Goal: Connect with others: Connect with others

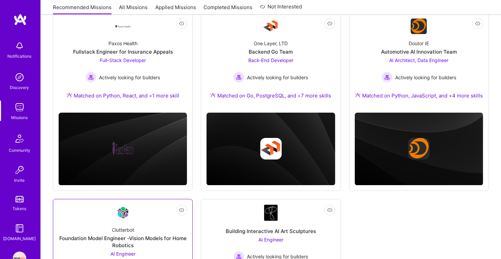
scroll to position [86, 0]
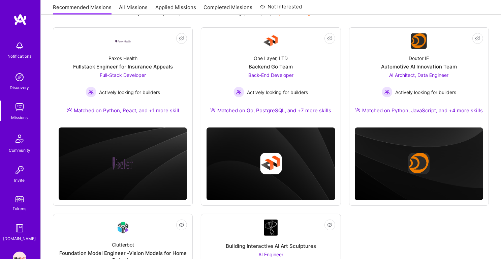
click at [18, 109] on img at bounding box center [19, 106] width 13 height 13
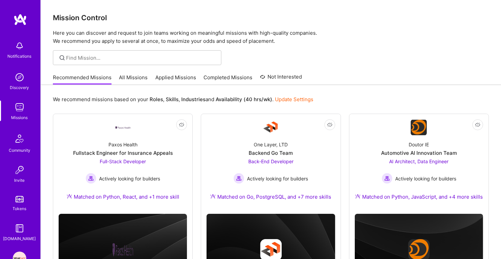
click at [160, 35] on p "Here you can discover and request to join teams working on meaningful missions …" at bounding box center [271, 37] width 436 height 16
click at [159, 38] on p "Here you can discover and request to join teams working on meaningful missions …" at bounding box center [271, 37] width 436 height 16
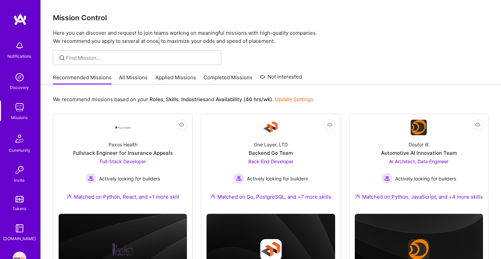
click at [159, 38] on p "Here you can discover and request to join teams working on meaningful missions …" at bounding box center [271, 37] width 436 height 16
